Goal: Find specific page/section: Find specific page/section

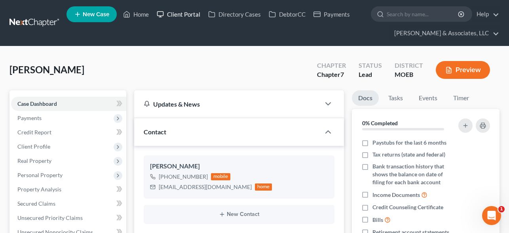
click at [186, 15] on link "Client Portal" at bounding box center [178, 14] width 51 height 14
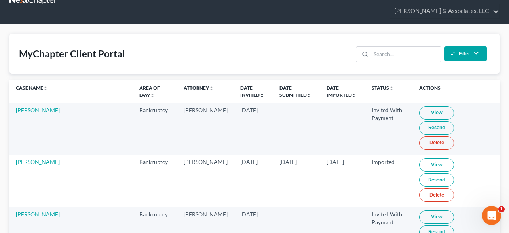
scroll to position [23, 0]
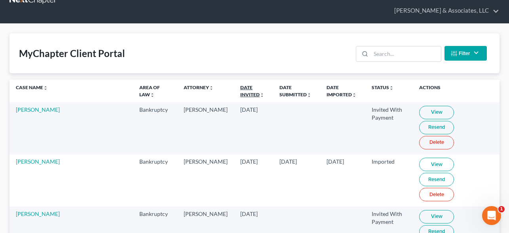
click at [240, 92] on link "Date Invited unfold_more expand_more expand_less" at bounding box center [252, 90] width 24 height 13
click at [240, 92] on link "Date Invited unfold_more expand_more expand_less" at bounding box center [252, 90] width 25 height 13
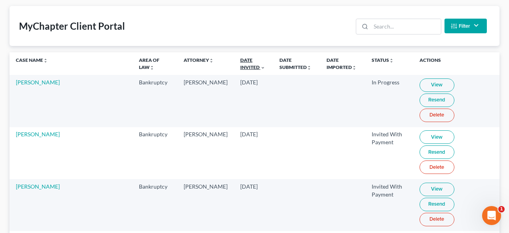
scroll to position [0, 0]
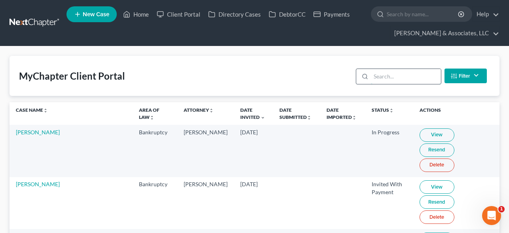
click at [384, 78] on input "search" at bounding box center [406, 76] width 70 height 15
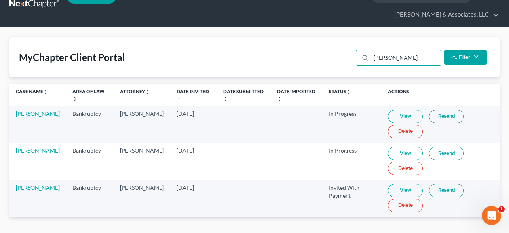
scroll to position [30, 0]
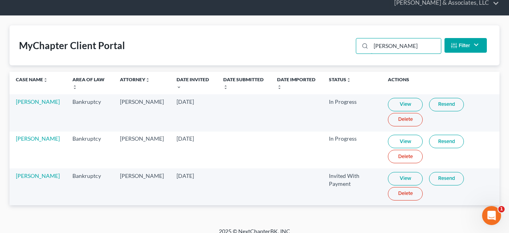
type input "[PERSON_NAME]"
drag, startPoint x: 406, startPoint y: 141, endPoint x: 262, endPoint y: 13, distance: 193.4
click at [0, 0] on div "Home New Case Client Portal Directory Cases DebtorCC Payments [PERSON_NAME] & A…" at bounding box center [254, 106] width 509 height 272
click at [28, 139] on link "[PERSON_NAME]" at bounding box center [38, 138] width 44 height 7
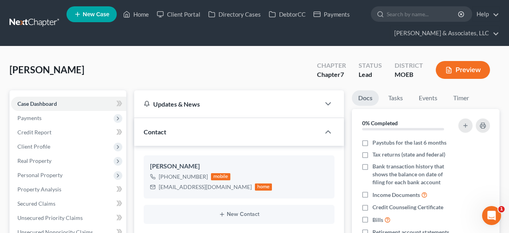
scroll to position [51, 0]
